Goal: Consume media (video, audio): Consume media (video, audio)

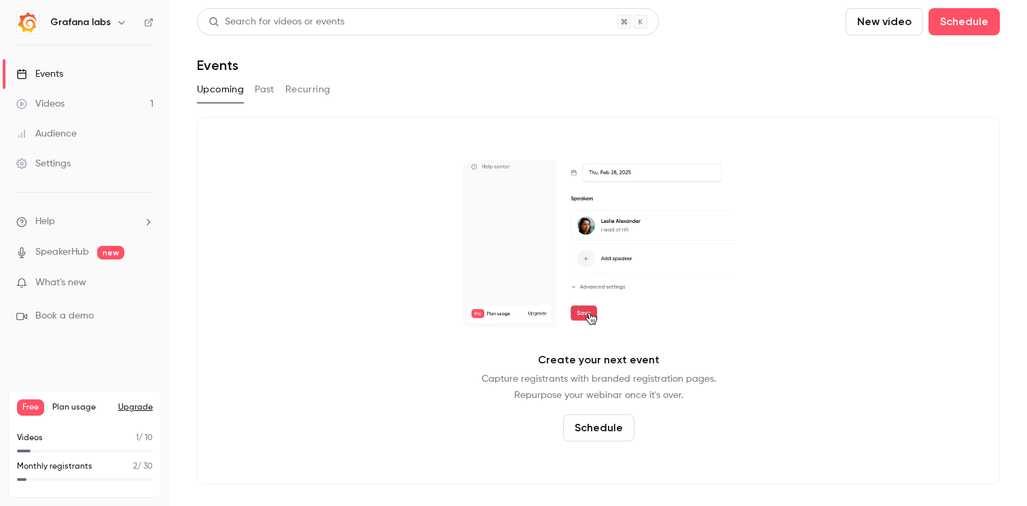
click at [48, 98] on div "Videos" at bounding box center [40, 104] width 48 height 14
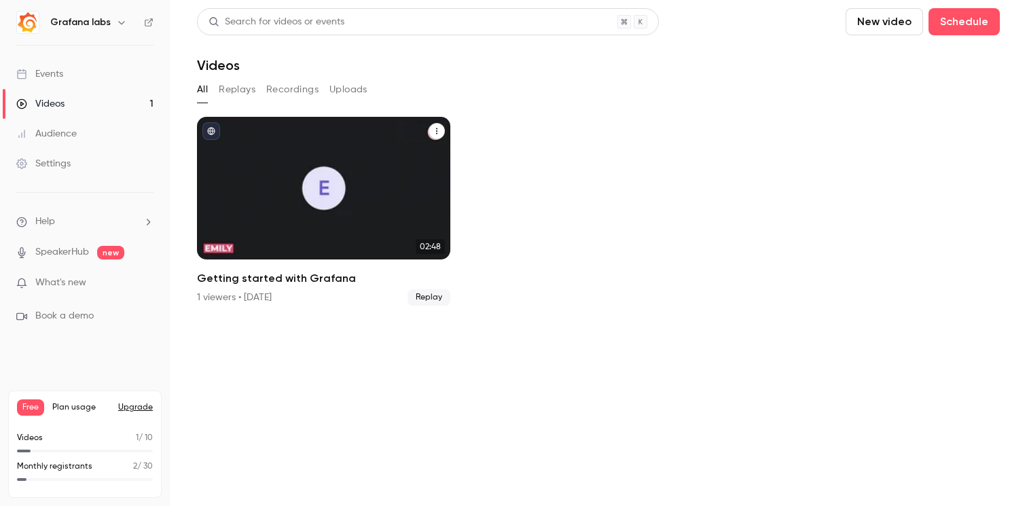
click at [235, 280] on h2 "Getting started with Grafana" at bounding box center [323, 278] width 253 height 16
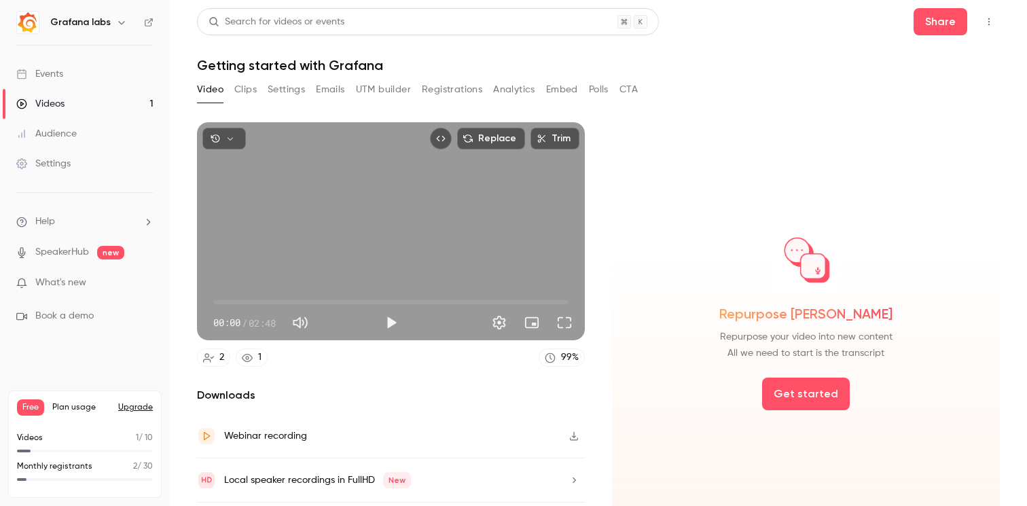
click at [559, 85] on button "Embed" at bounding box center [562, 90] width 32 height 22
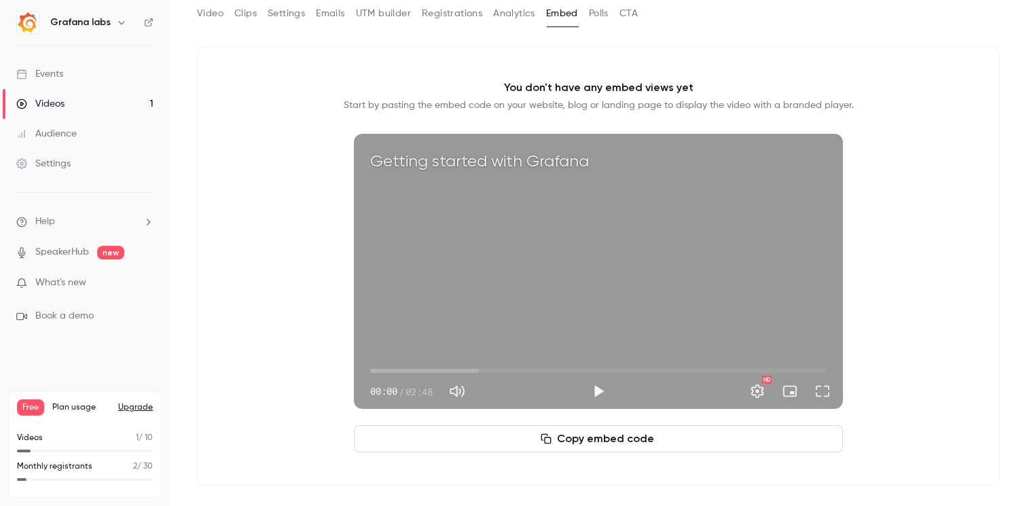
scroll to position [77, 0]
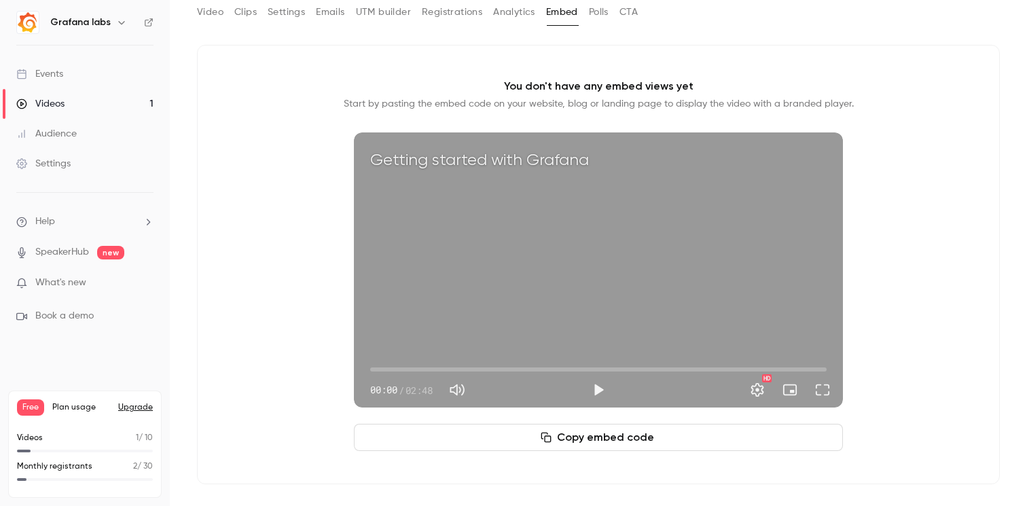
click at [73, 64] on link "Events" at bounding box center [85, 74] width 170 height 30
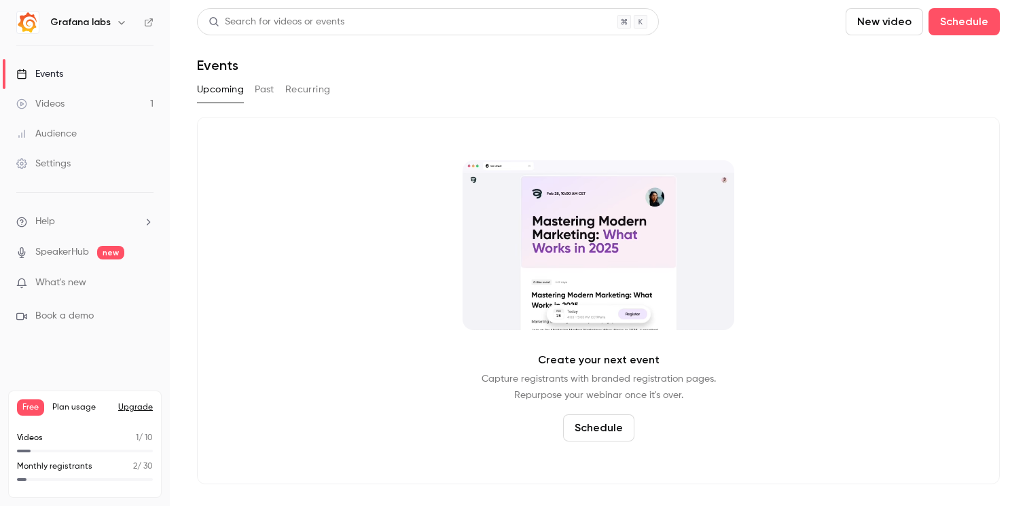
click at [65, 93] on link "Videos 1" at bounding box center [85, 104] width 170 height 30
